Goal: Contribute content: Contribute content

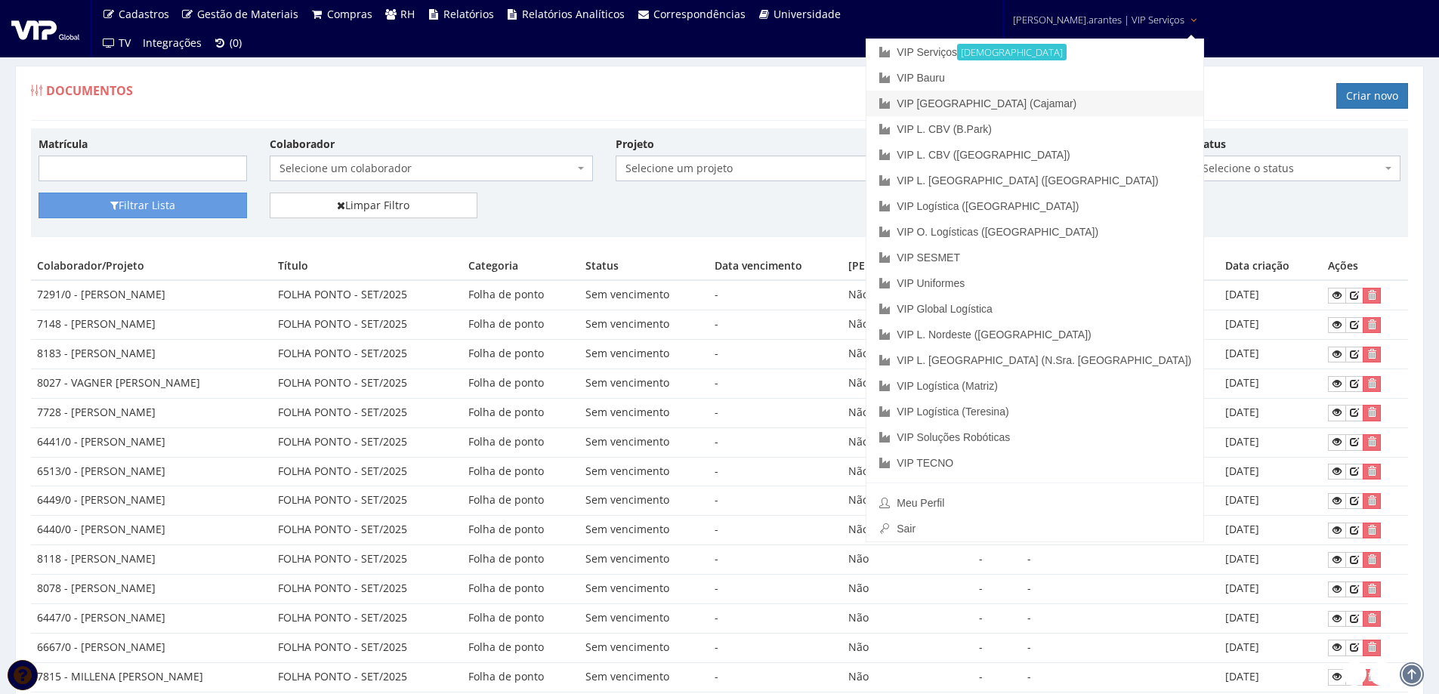
click at [1050, 97] on link "VIP [GEOGRAPHIC_DATA] (Cajamar)" at bounding box center [1035, 104] width 337 height 26
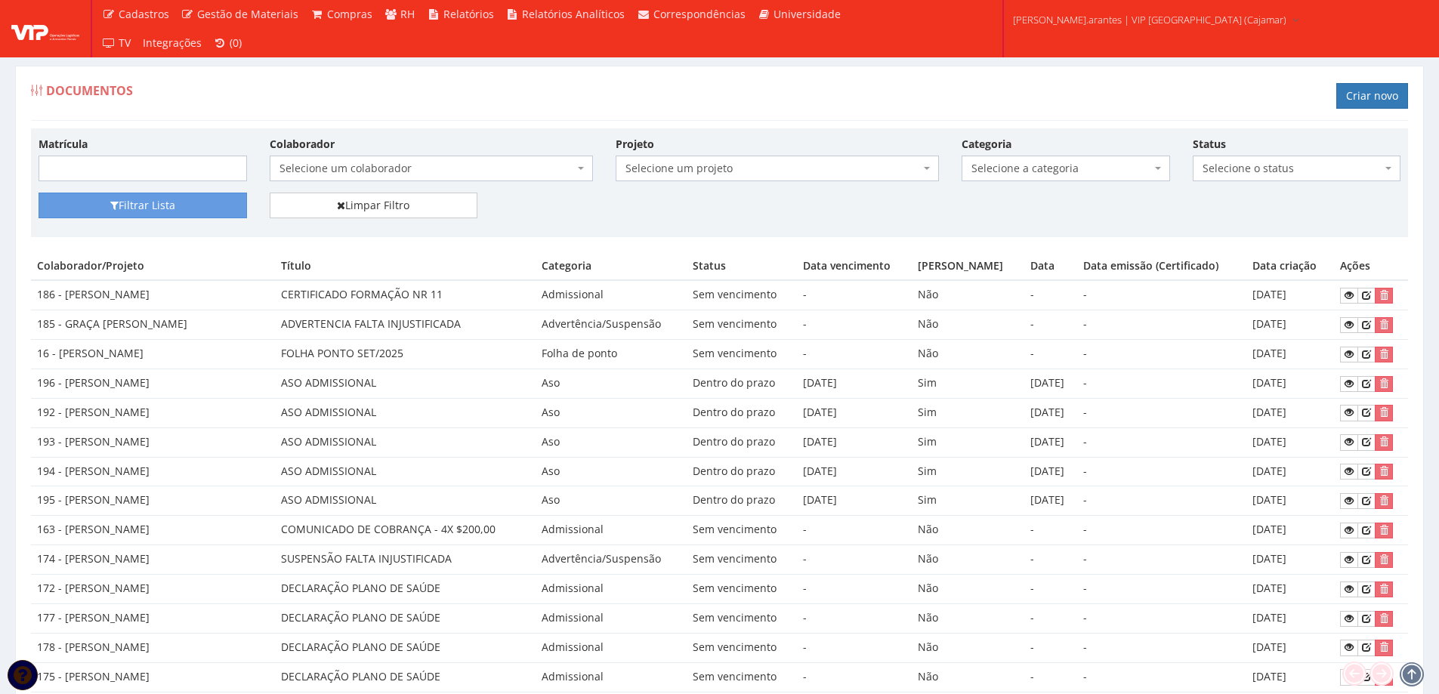
drag, startPoint x: 0, startPoint y: 0, endPoint x: 321, endPoint y: 163, distance: 360.2
click at [321, 163] on span "Selecione um colaborador" at bounding box center [427, 168] width 295 height 15
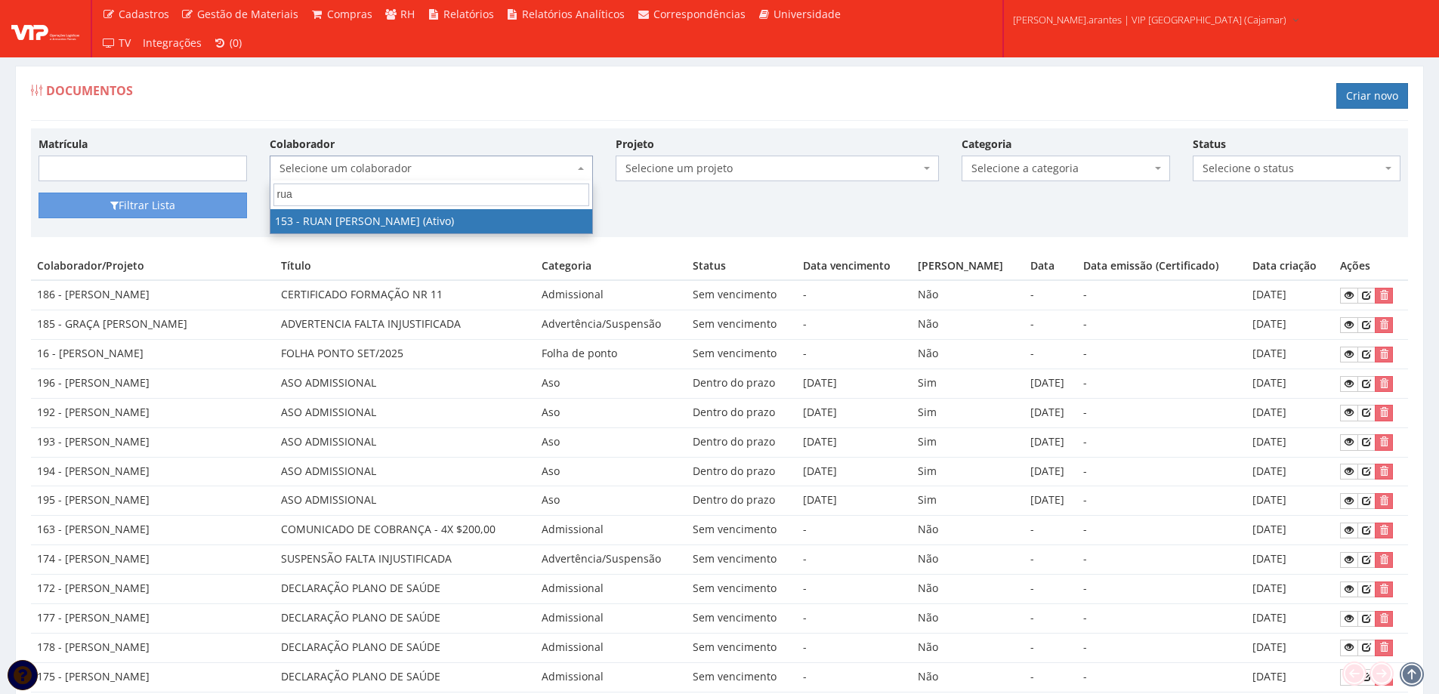
type input "ruan"
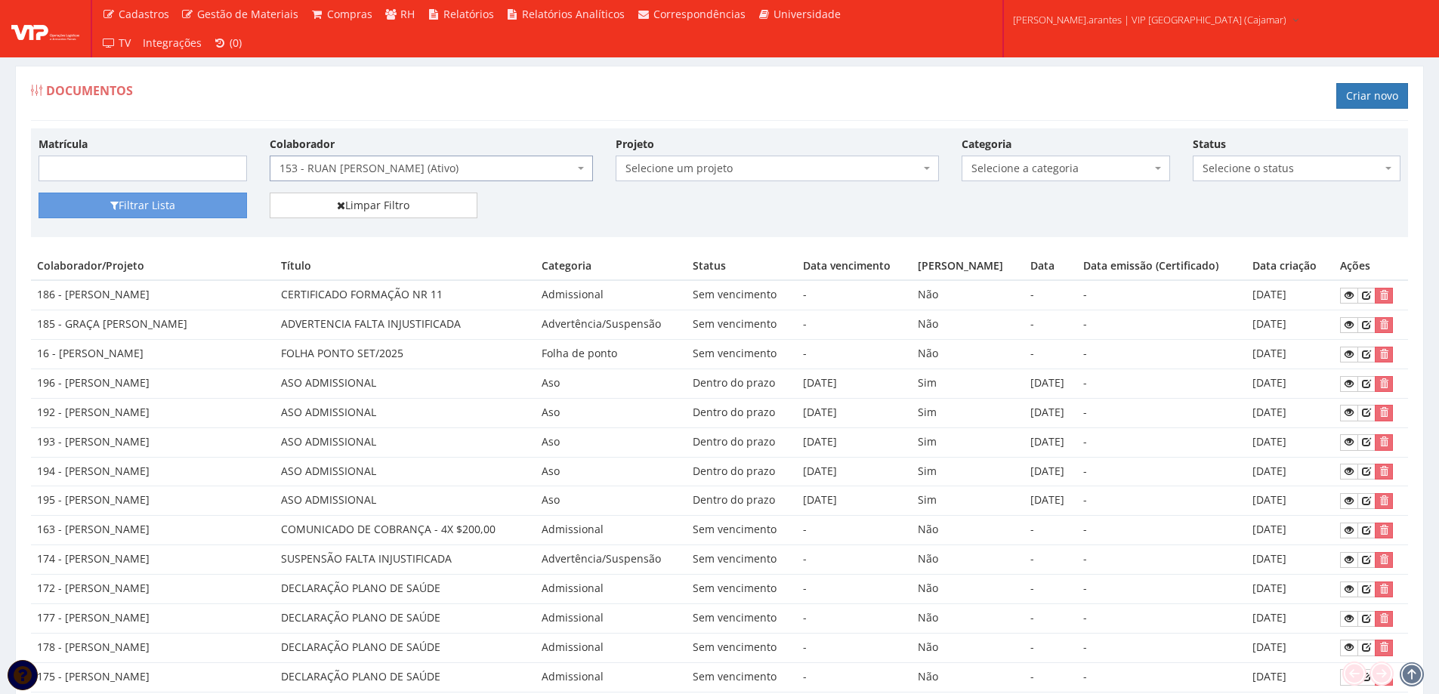
select select "3951"
click at [198, 215] on button "Filtrar Lista" at bounding box center [143, 206] width 209 height 26
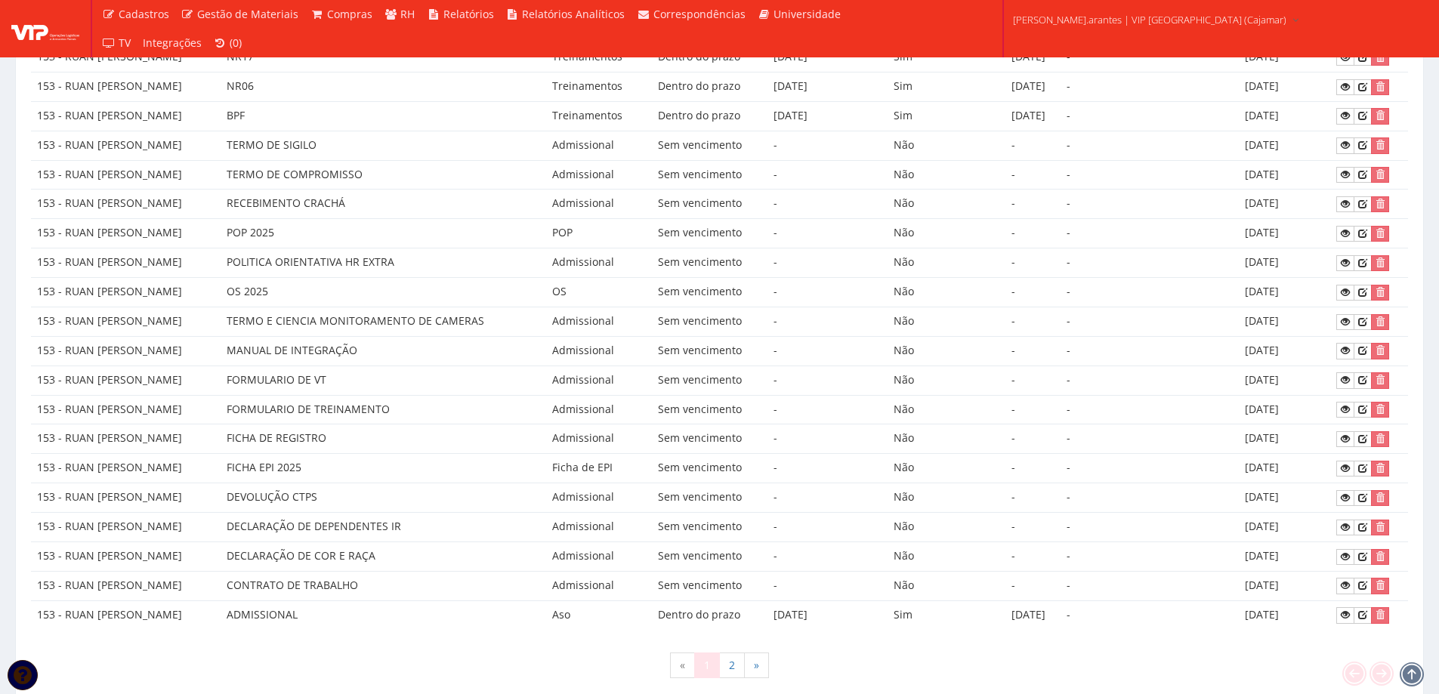
scroll to position [591, 0]
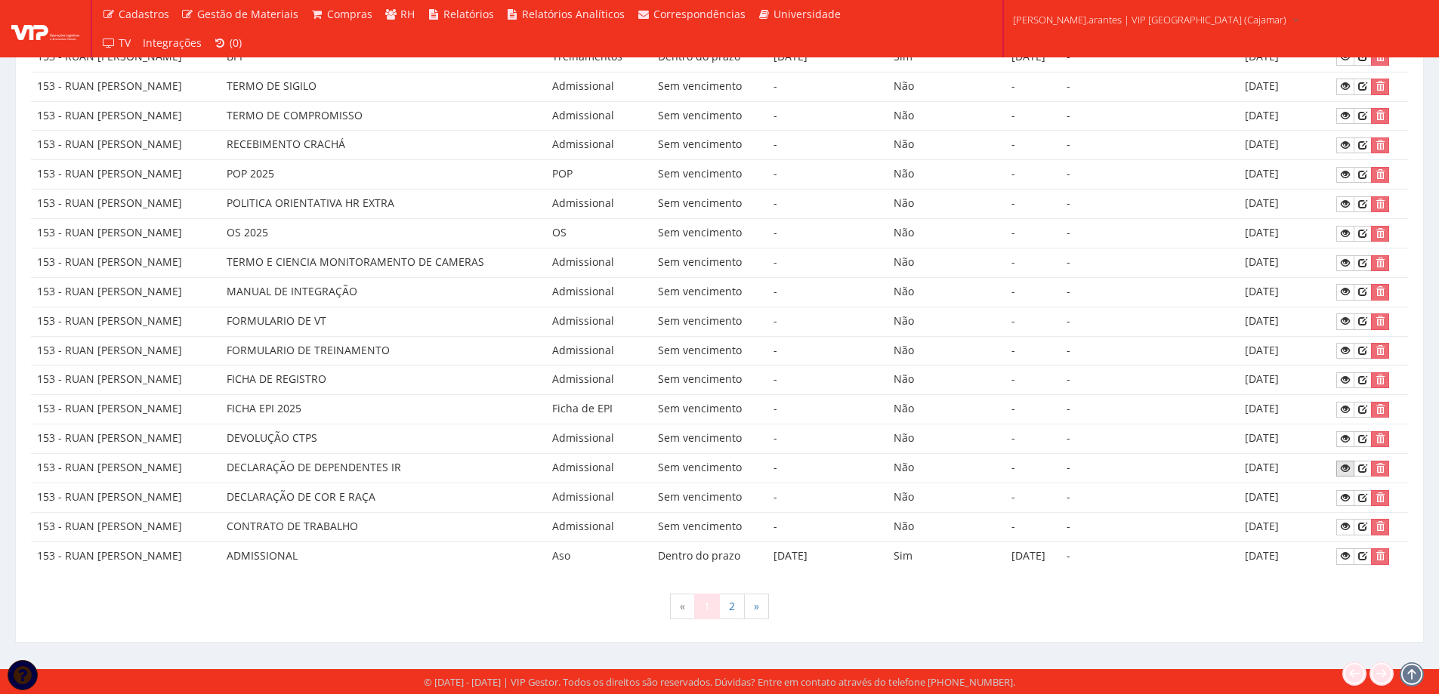
click at [1350, 471] on icon at bounding box center [1345, 468] width 9 height 11
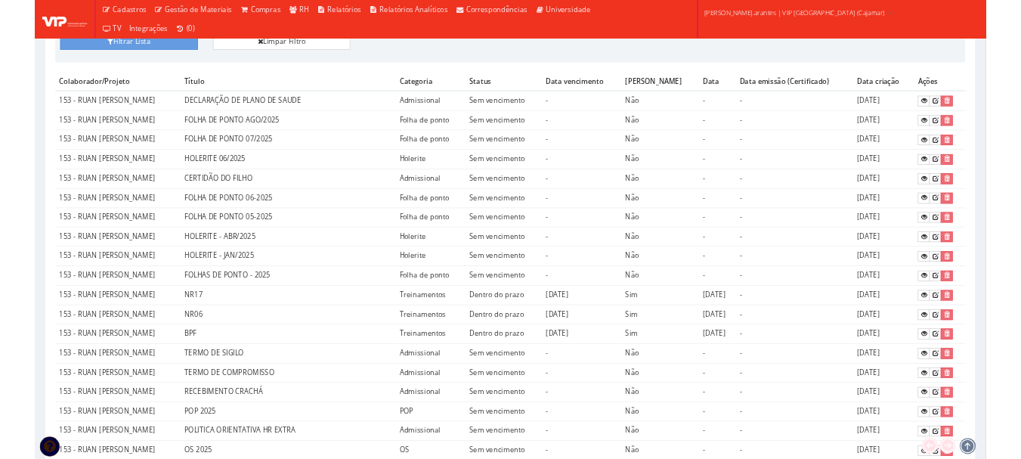
scroll to position [138, 0]
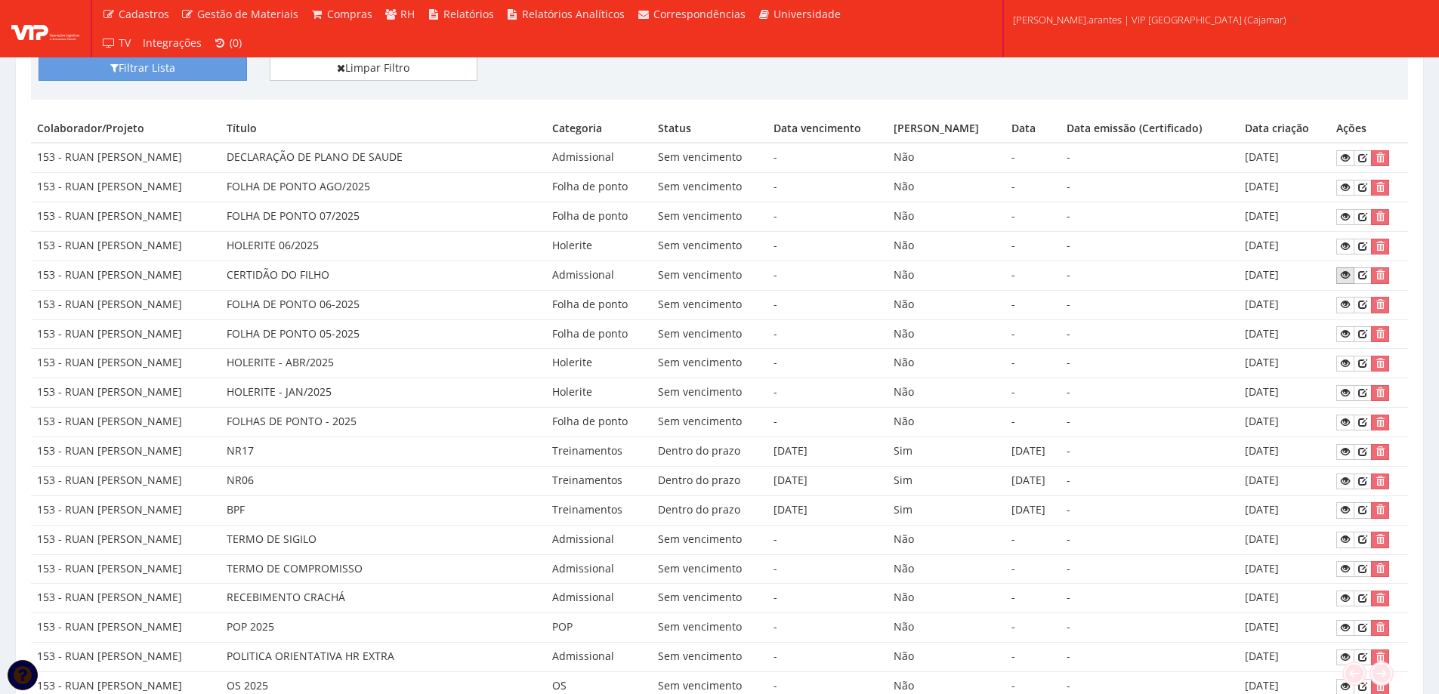
click at [1350, 272] on icon at bounding box center [1345, 275] width 9 height 11
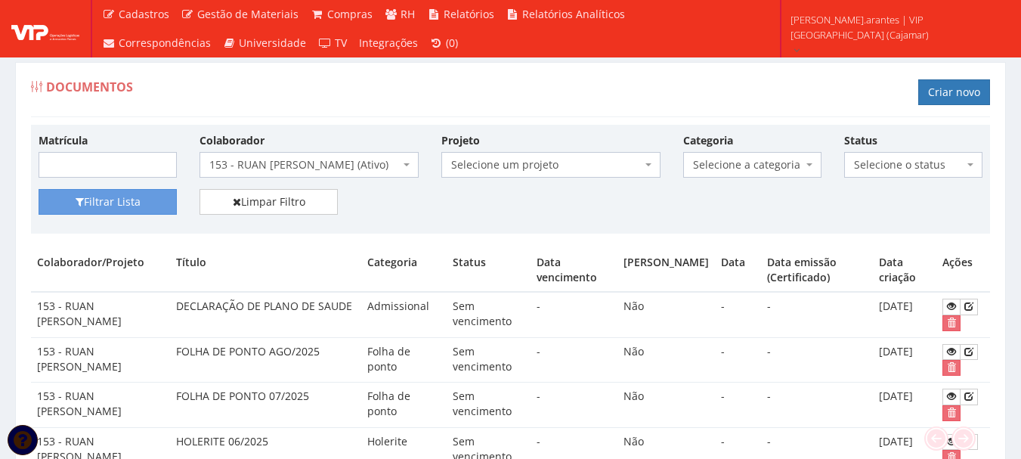
scroll to position [0, 0]
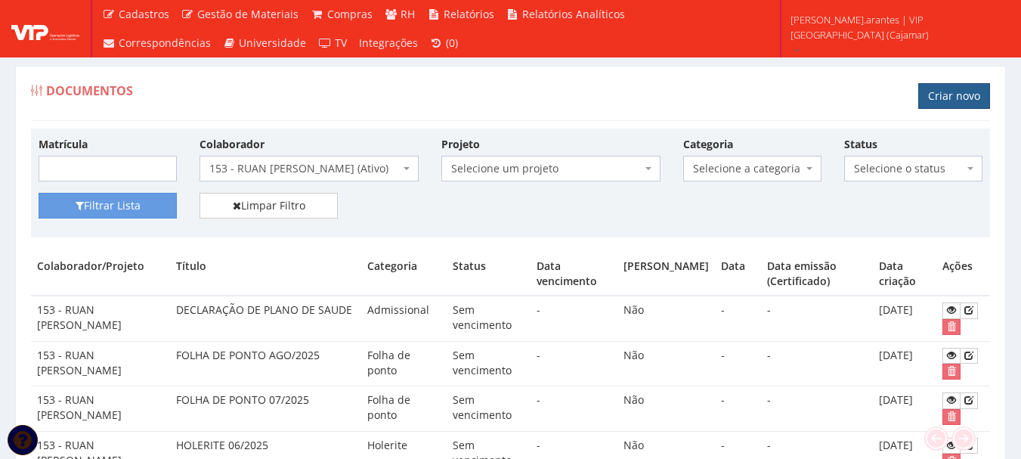
click at [947, 89] on link "Criar novo" at bounding box center [954, 96] width 72 height 26
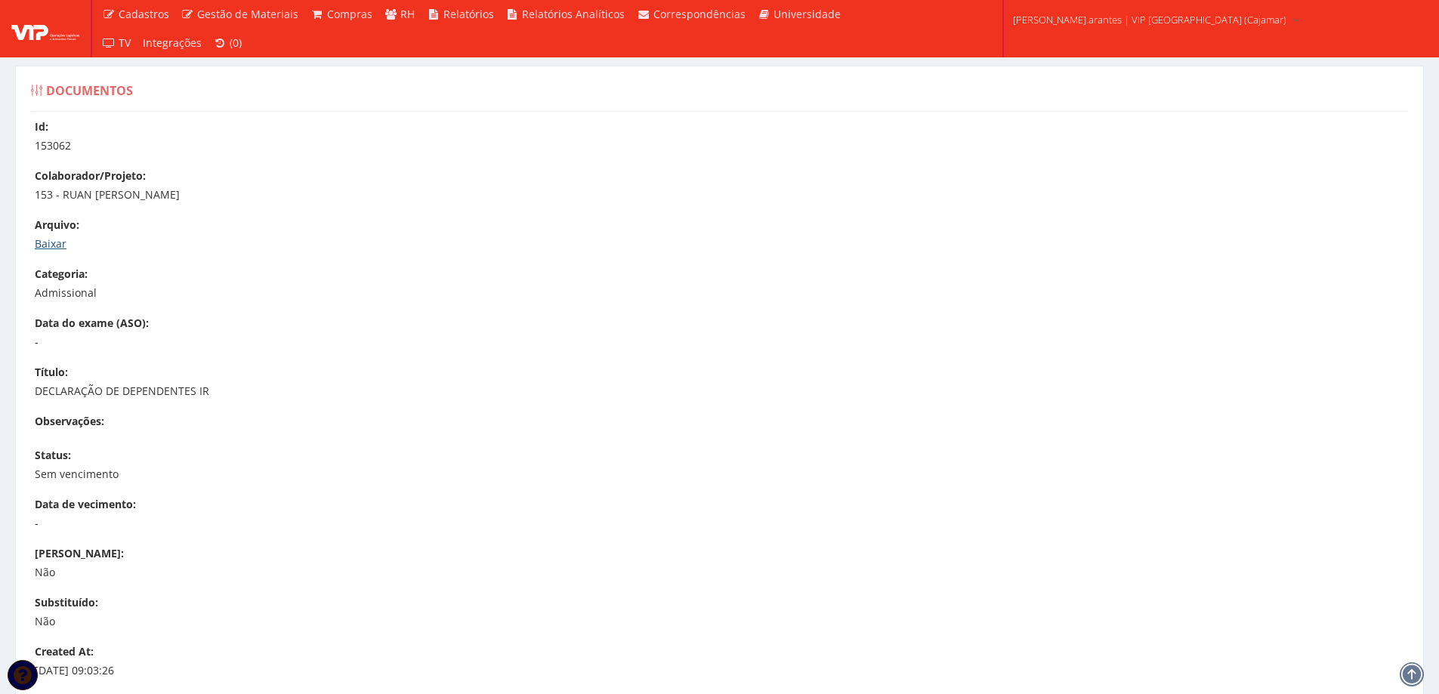
click at [51, 242] on link "Baixar" at bounding box center [51, 243] width 32 height 14
click at [47, 246] on link "Baixar" at bounding box center [51, 243] width 32 height 14
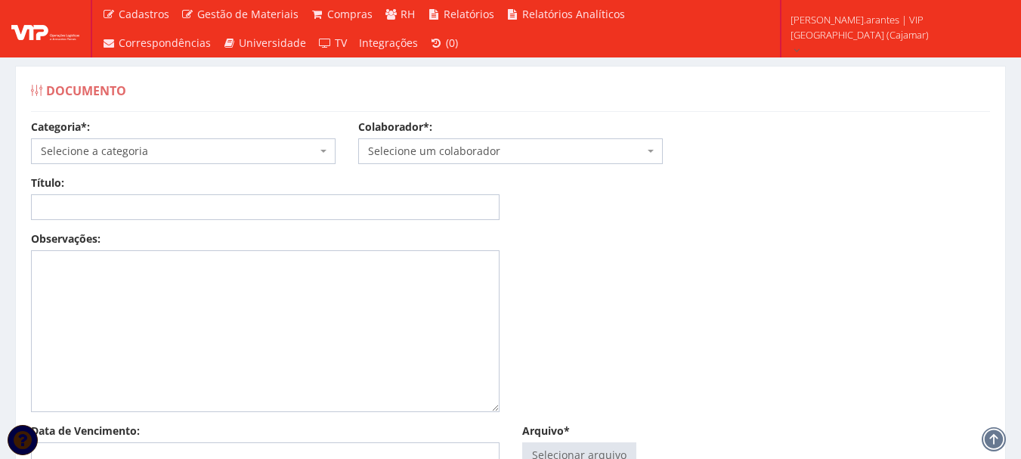
click at [184, 146] on span "Selecione a categoria" at bounding box center [179, 151] width 276 height 15
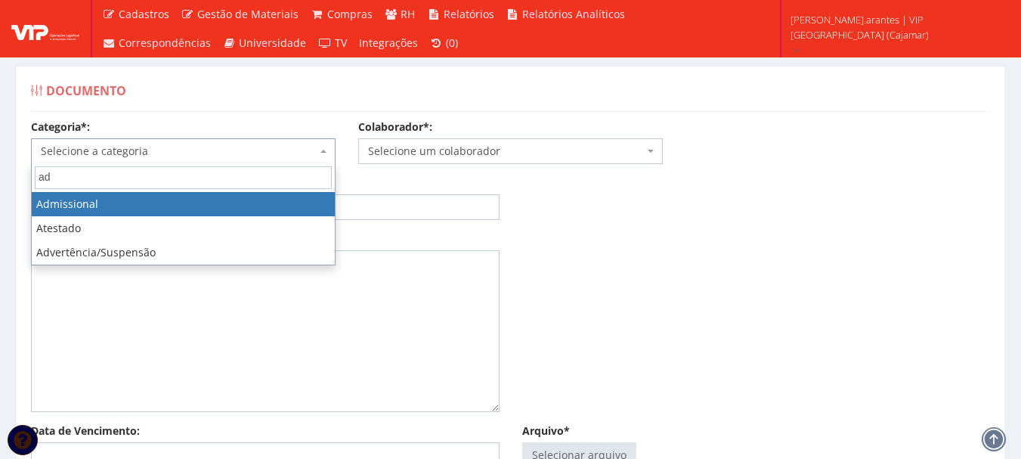
type input "ad"
select select "admissional"
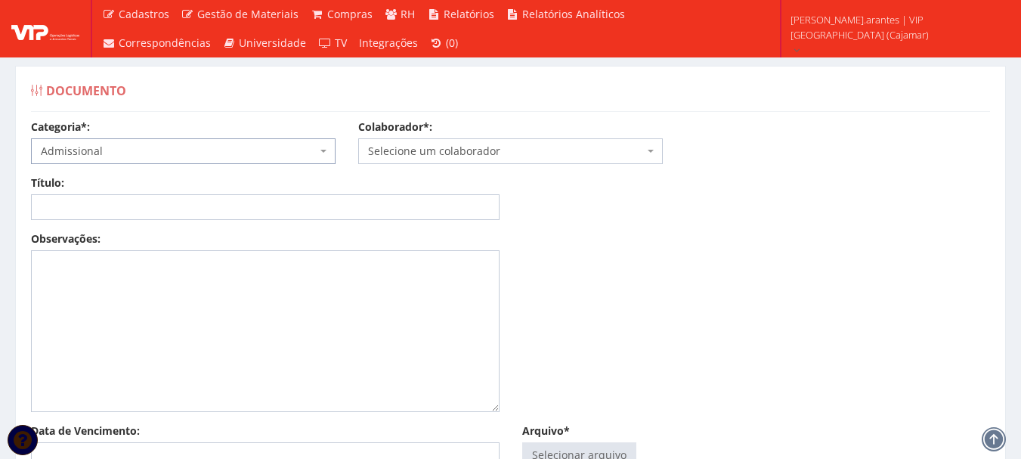
click at [412, 154] on span "Selecione um colaborador" at bounding box center [506, 151] width 276 height 15
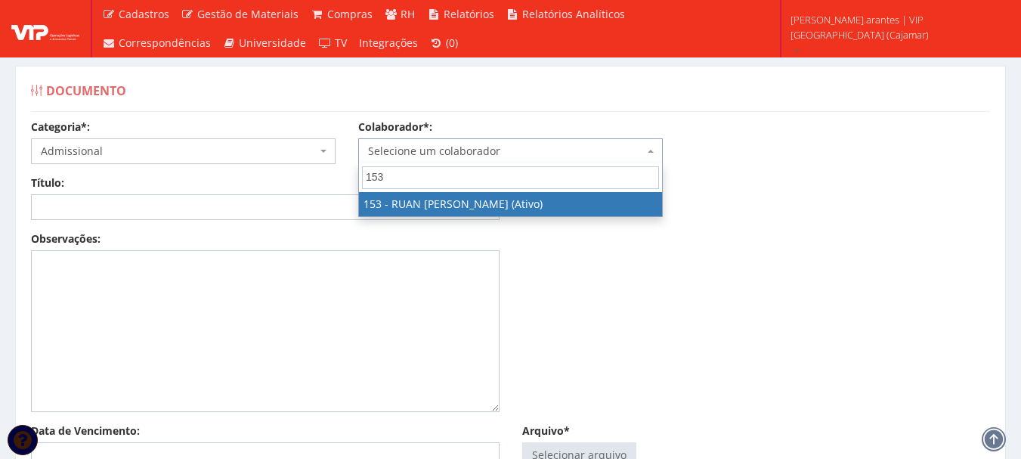
type input "153"
select select "3951"
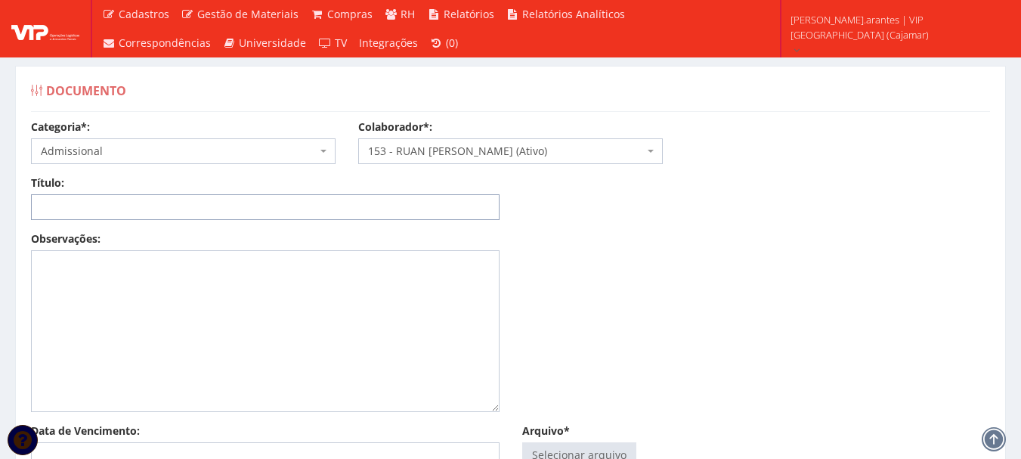
click at [94, 208] on input "Título:" at bounding box center [265, 207] width 468 height 26
type input "DECLARAÇÃO IMPOSTO DE RENDA ATUALIZADO ([DATE])"
click at [594, 443] on input "Arquivo*" at bounding box center [579, 455] width 113 height 24
type input "C:\fakepath\Adobe Scan 8 de out. de 2025 (1).pdf"
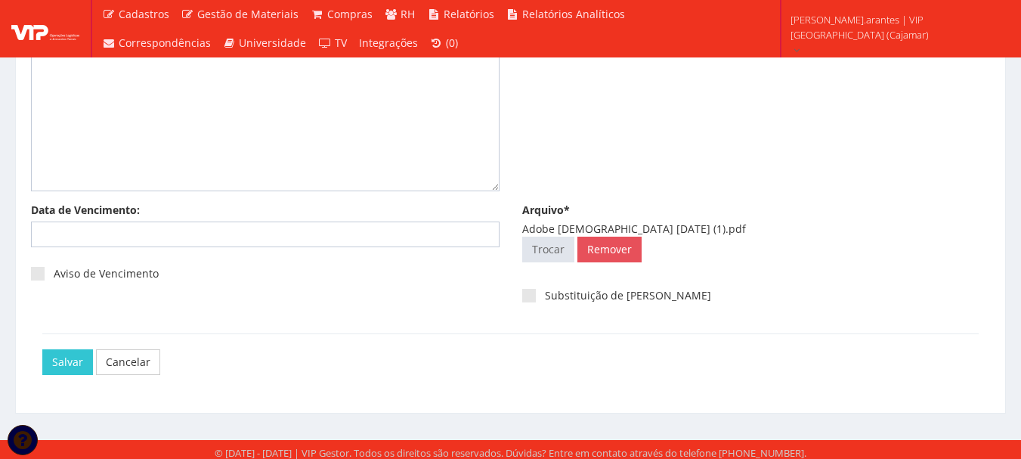
scroll to position [227, 0]
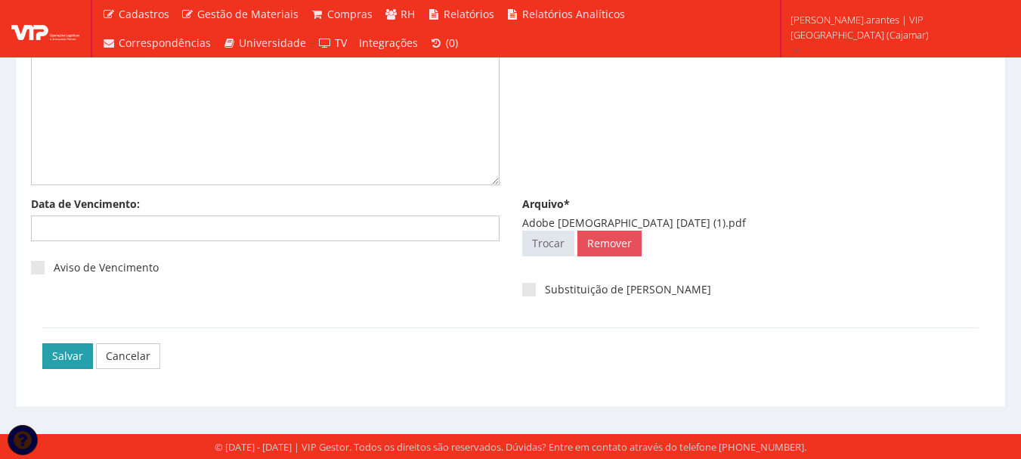
click at [70, 354] on input "Salvar" at bounding box center [67, 356] width 51 height 26
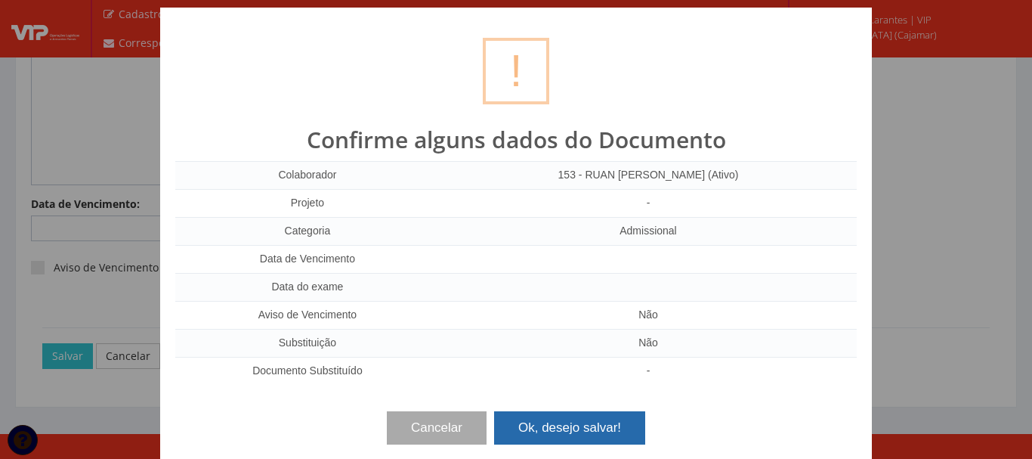
click at [556, 425] on button "Ok, desejo salvar!" at bounding box center [569, 427] width 151 height 33
